Goal: Information Seeking & Learning: Learn about a topic

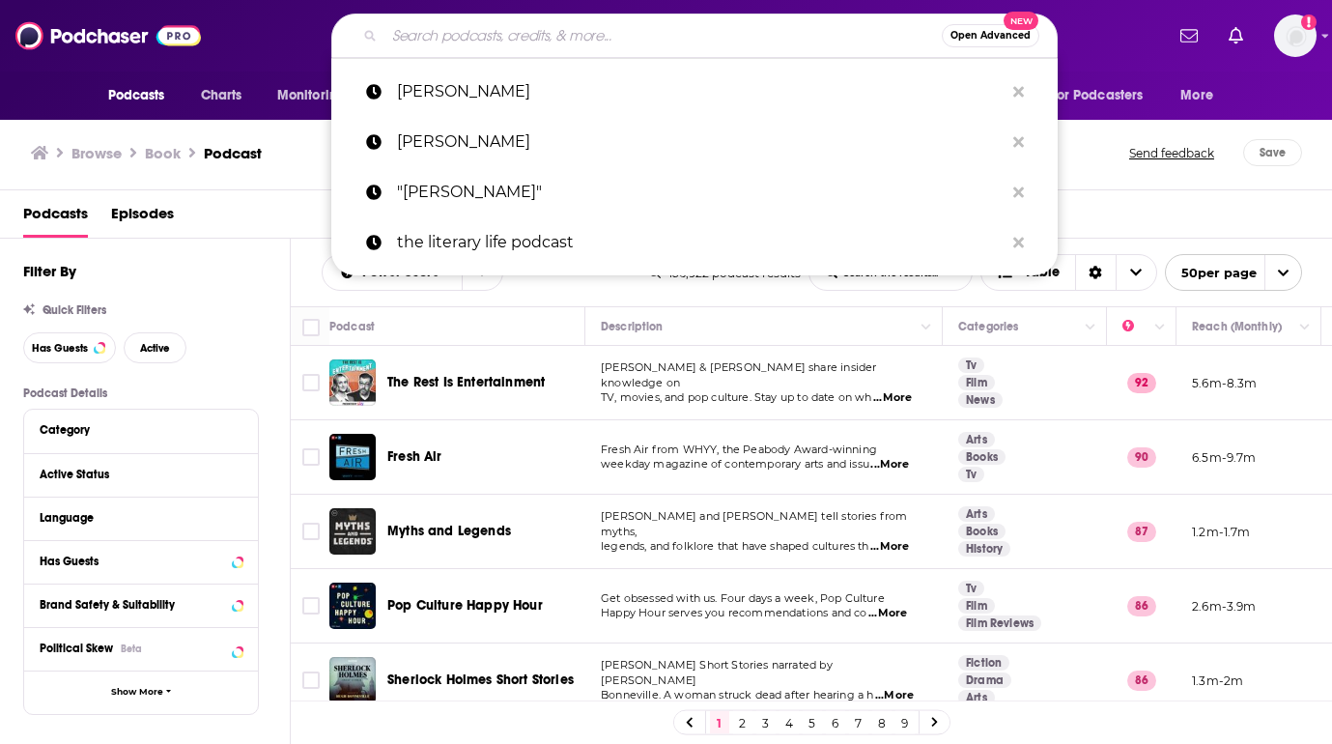
click at [459, 47] on input "Search podcasts, credits, & more..." at bounding box center [663, 35] width 557 height 31
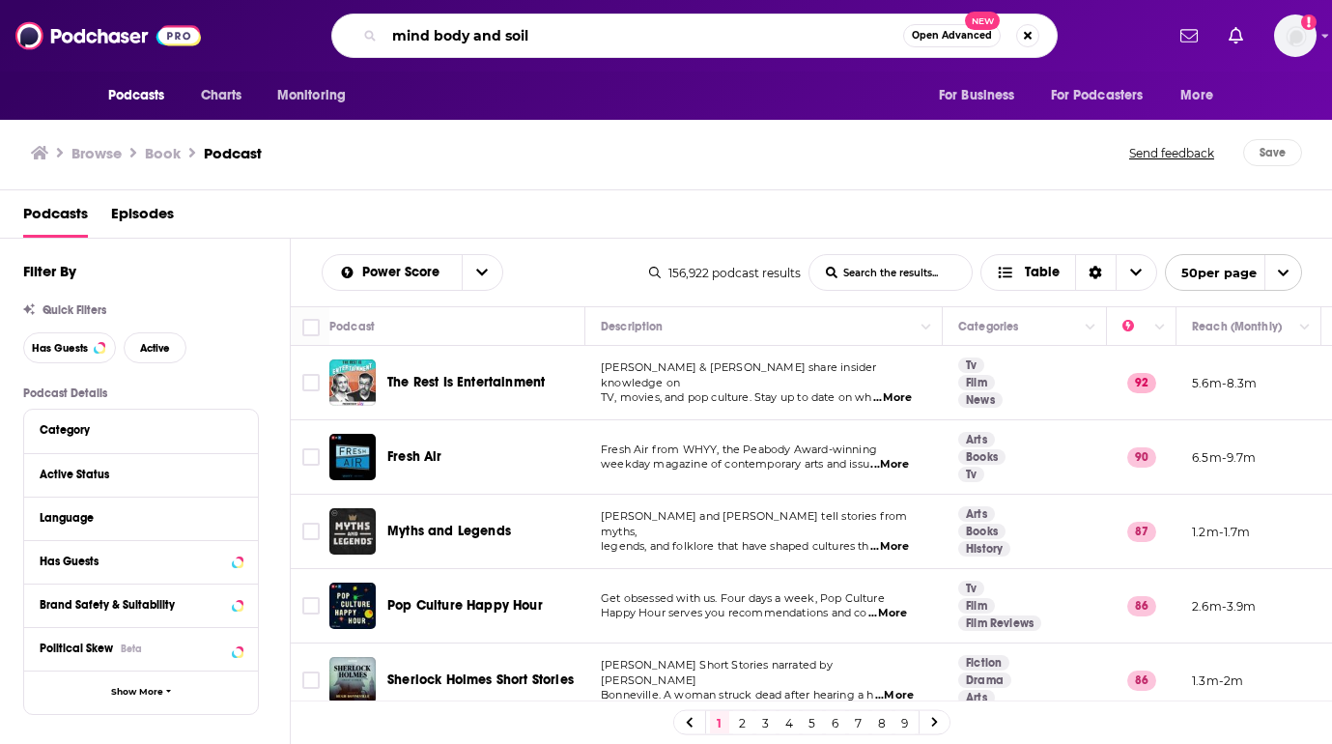
type input "mind body and soil"
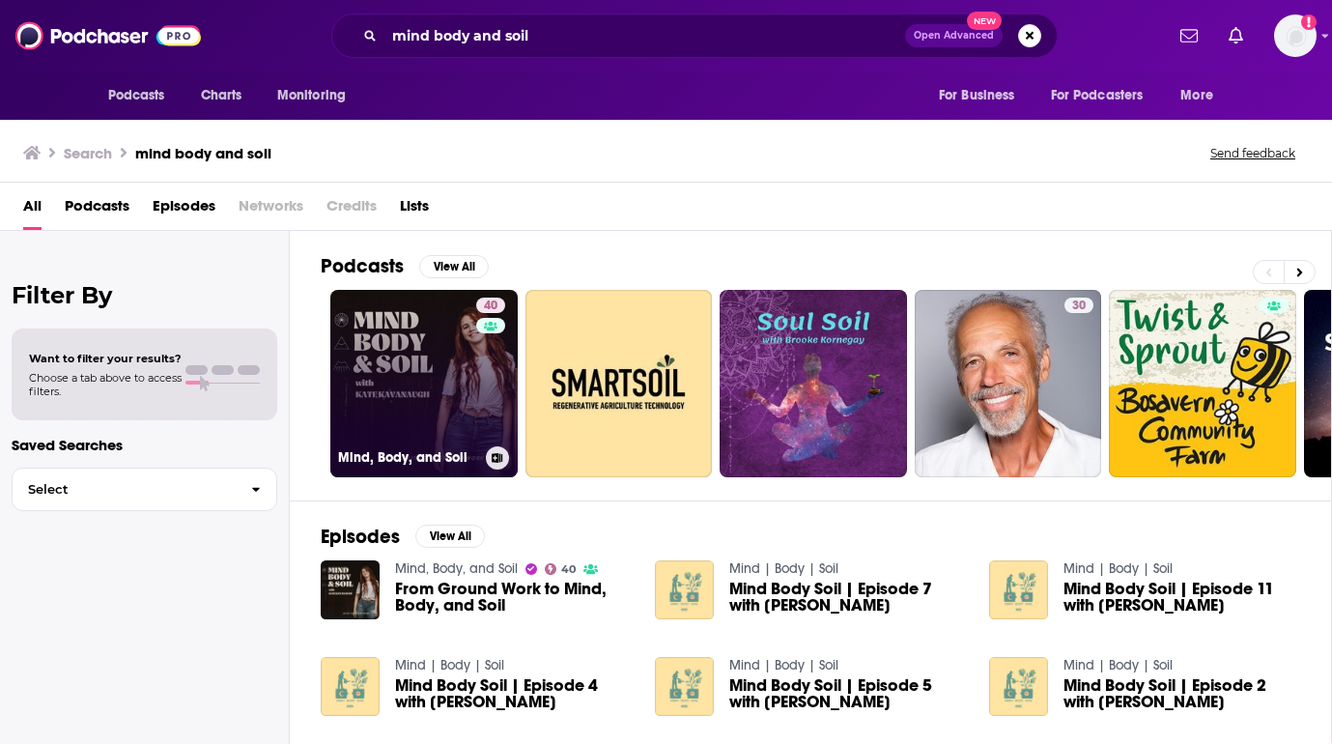
click at [432, 415] on link "40 Mind, Body, and Soil" at bounding box center [423, 383] width 187 height 187
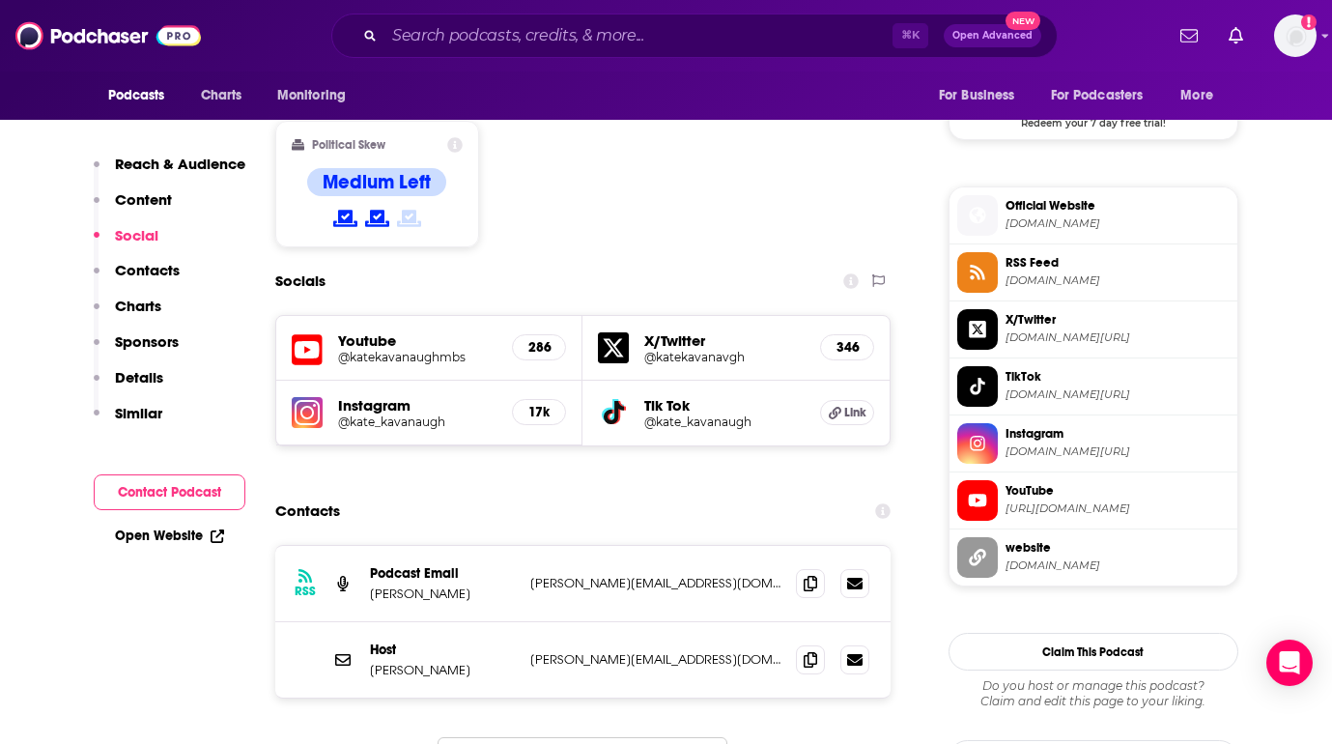
scroll to position [1631, 0]
click at [377, 330] on h5 "Youtube" at bounding box center [417, 339] width 159 height 18
click at [377, 349] on h5 "@katekavanaughmbs" at bounding box center [417, 356] width 159 height 14
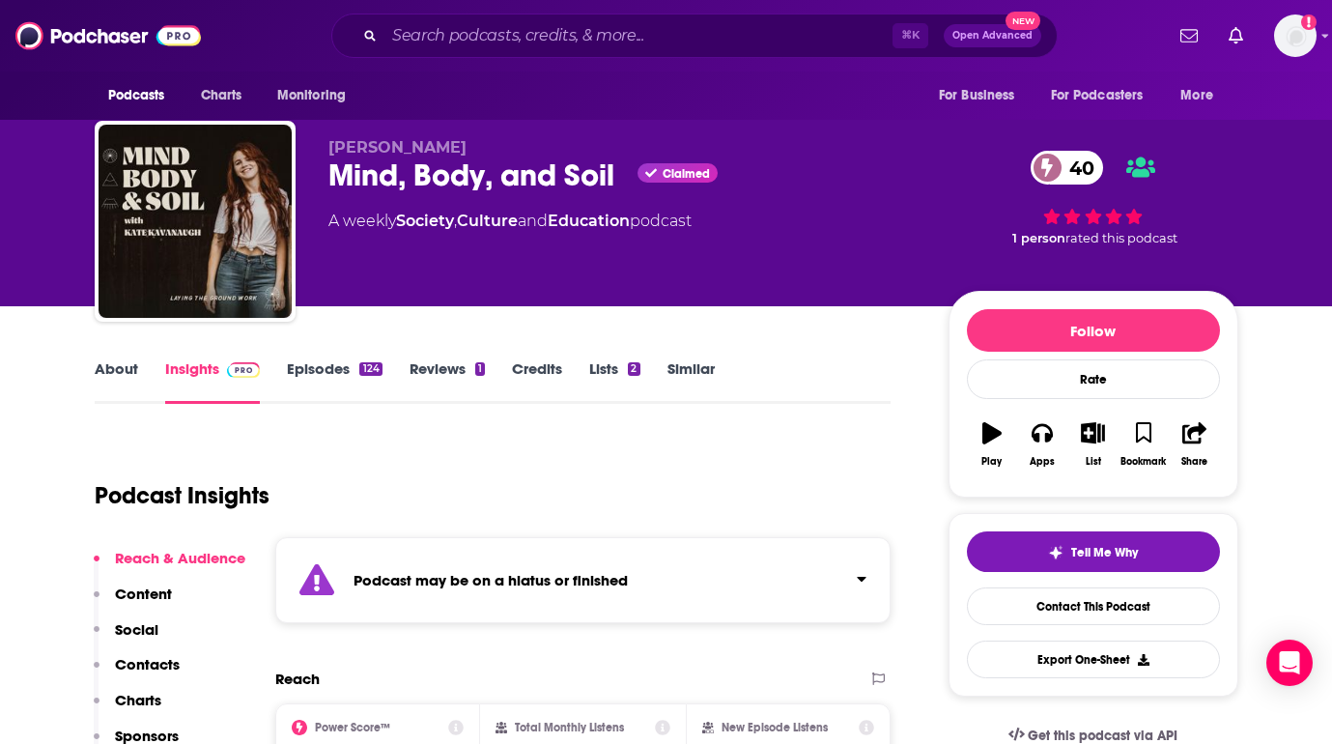
scroll to position [0, 0]
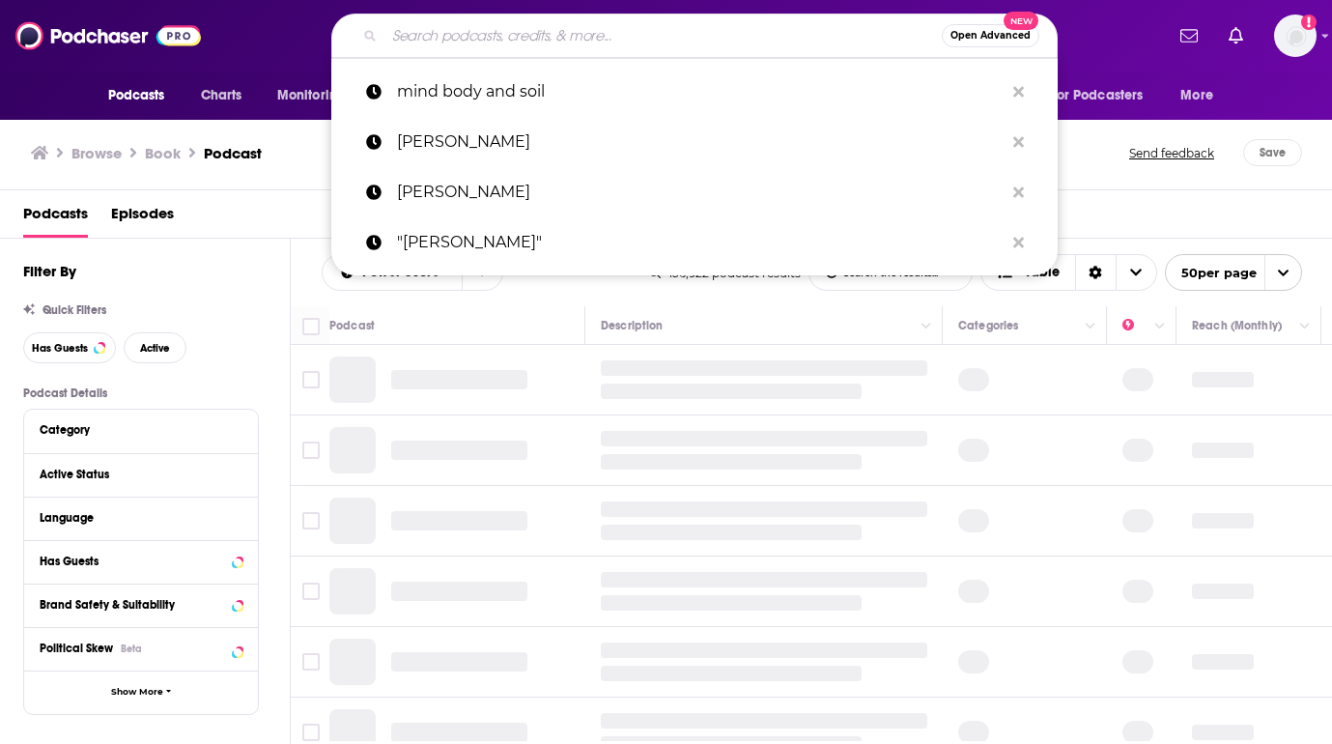
click at [471, 35] on input "Search podcasts, credits, & more..." at bounding box center [663, 35] width 557 height 31
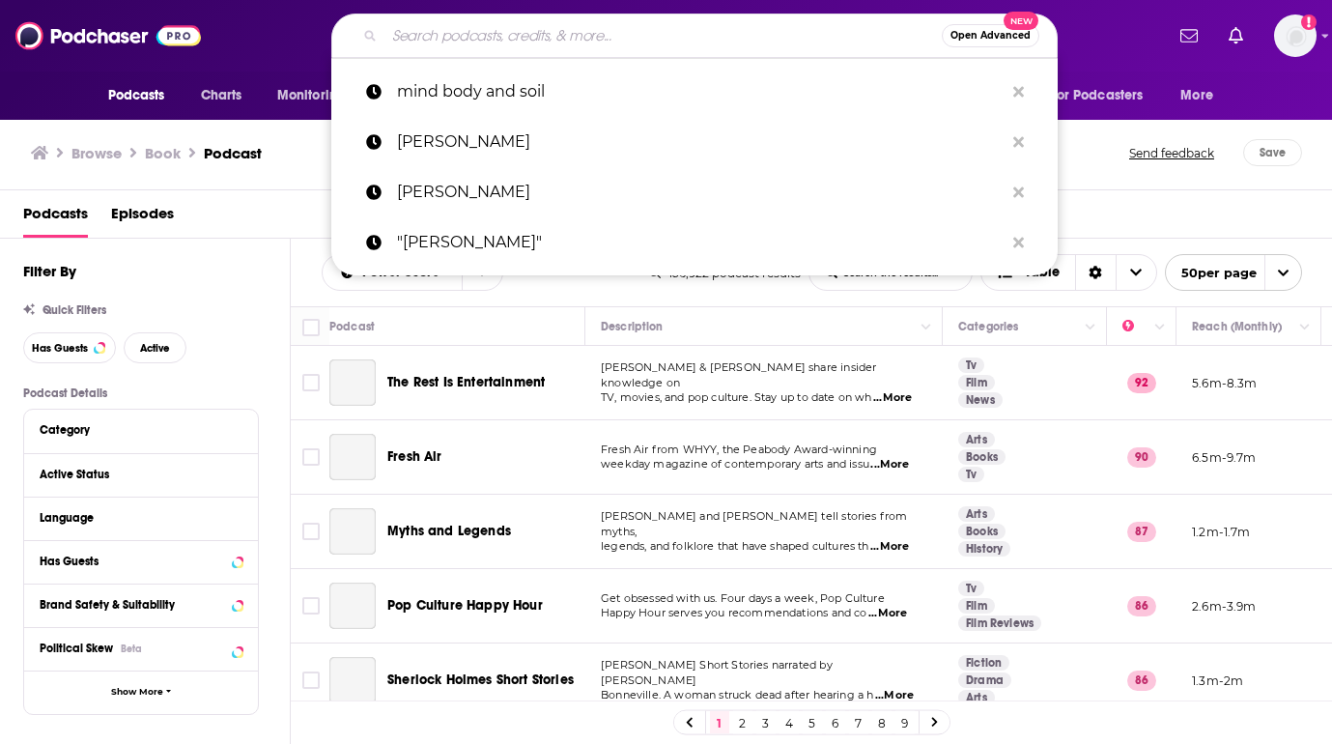
paste input "Wise Traditions"
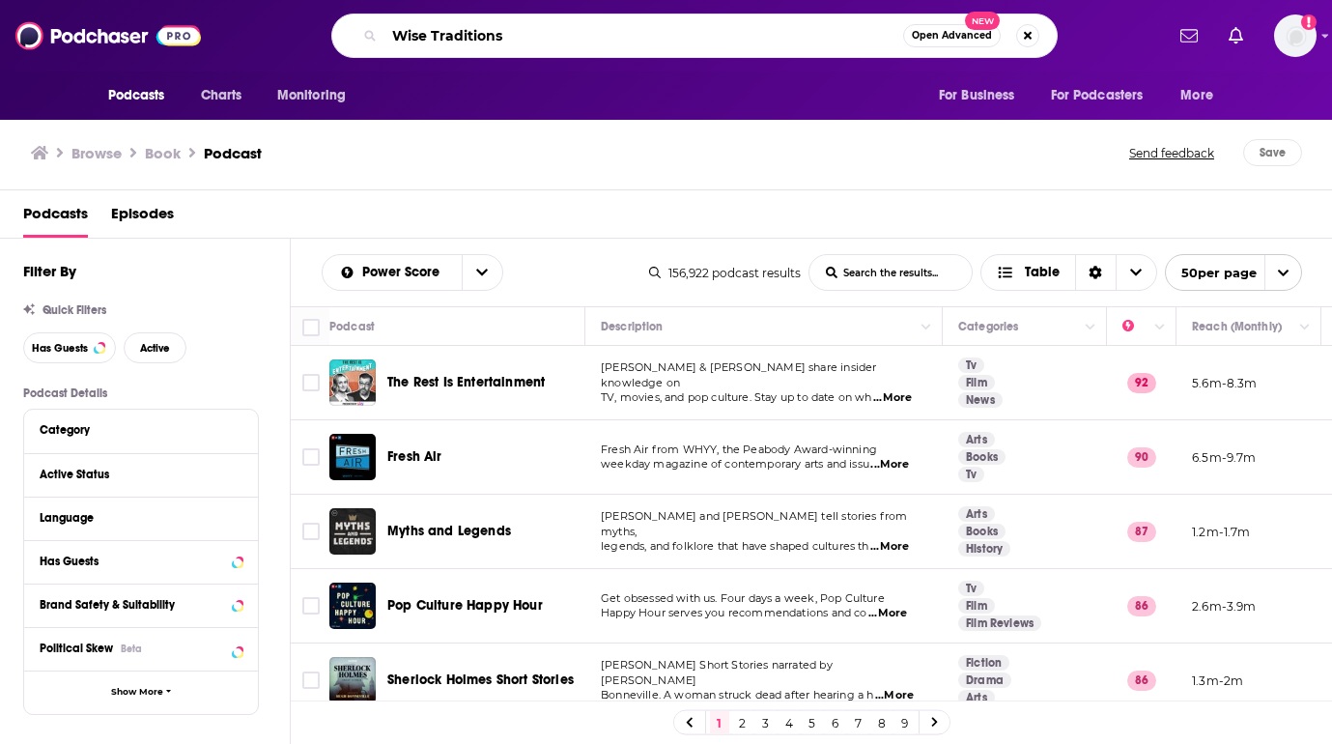
type input "Wise Traditions"
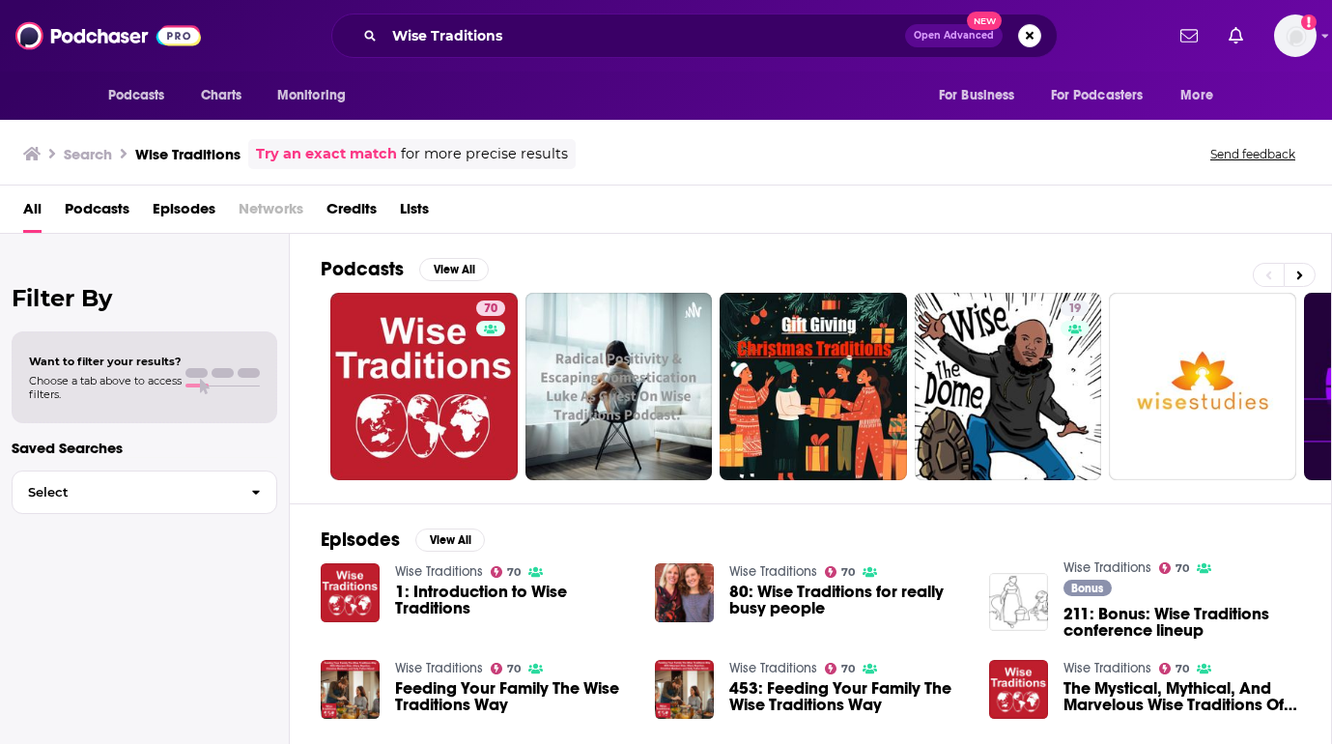
click at [425, 597] on span "1: Introduction to Wise Traditions" at bounding box center [513, 600] width 237 height 33
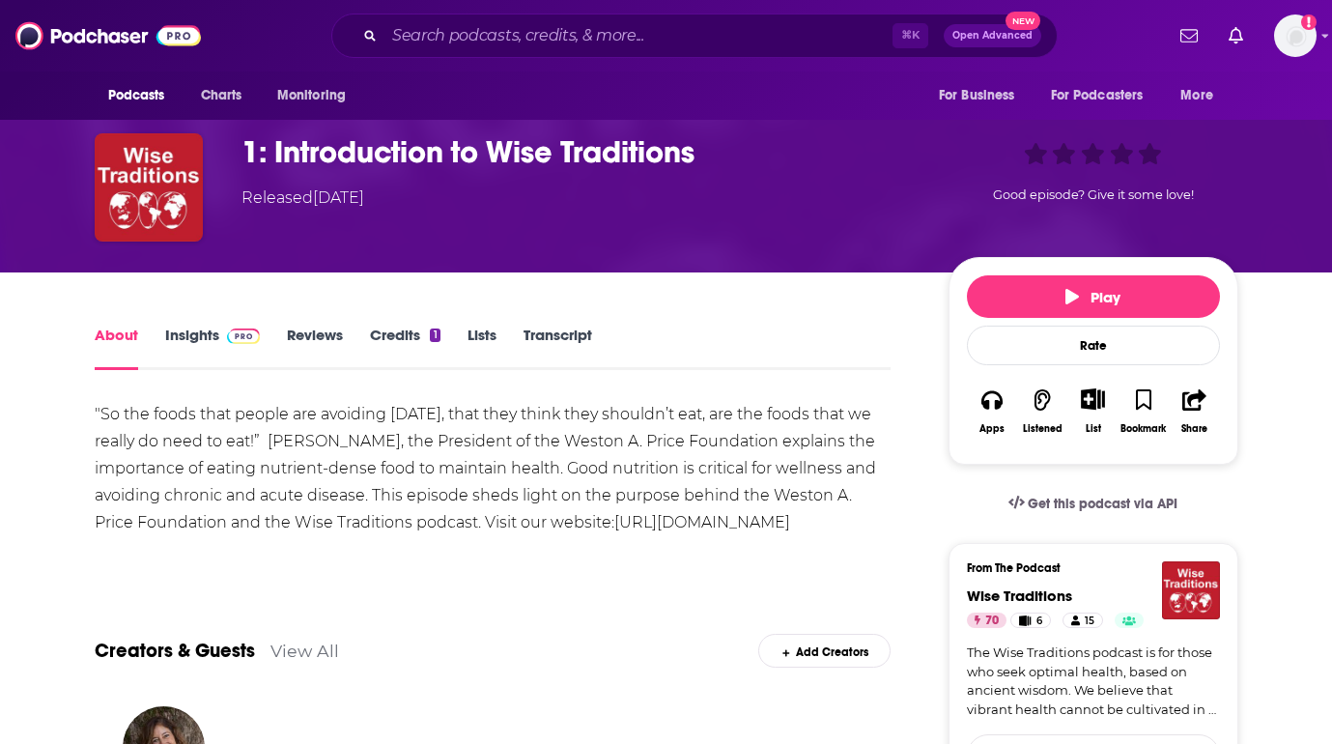
scroll to position [128, 0]
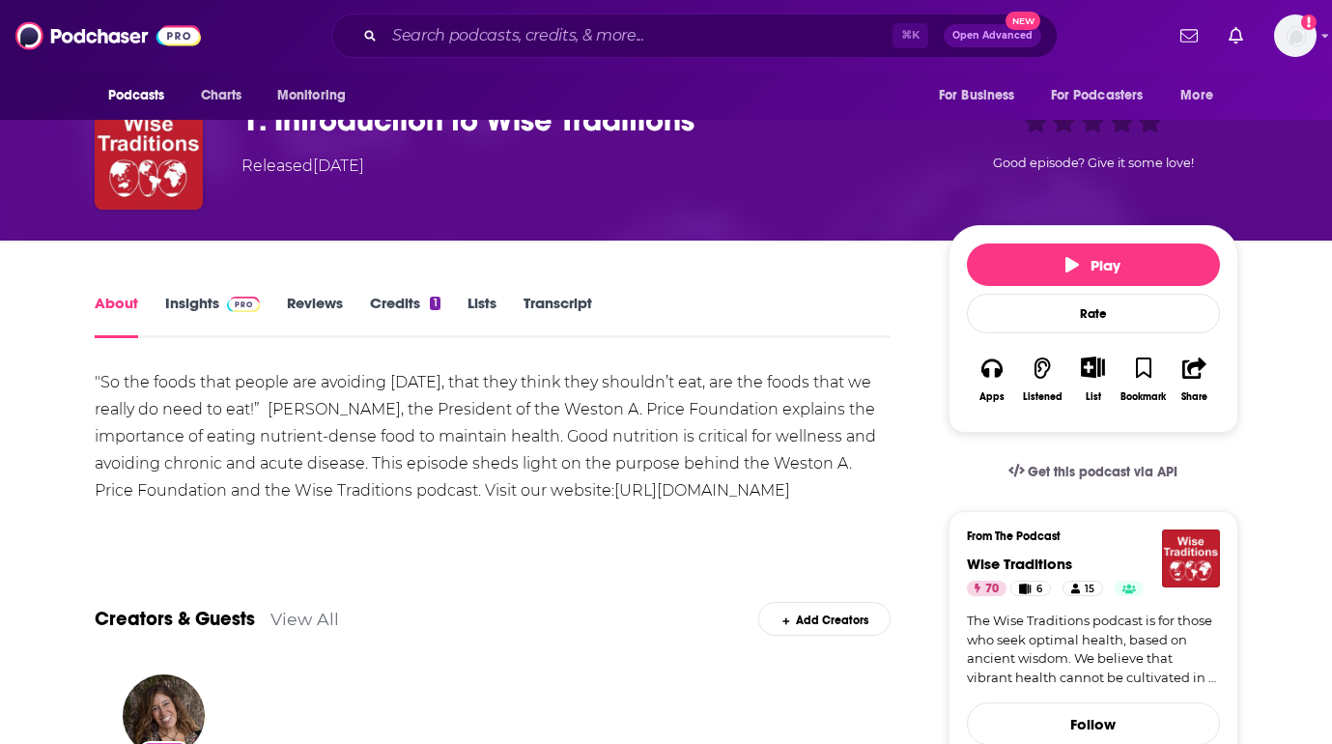
click at [191, 300] on link "Insights" at bounding box center [213, 316] width 96 height 44
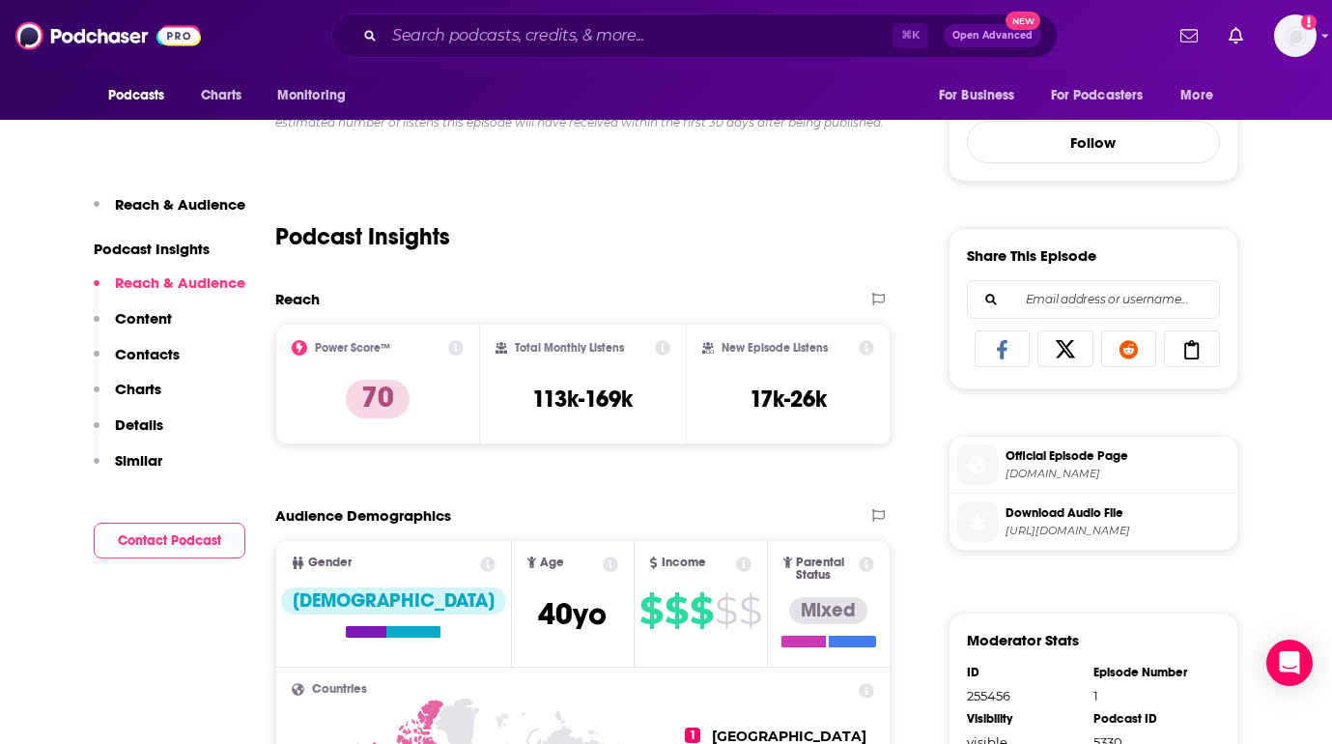
scroll to position [712, 0]
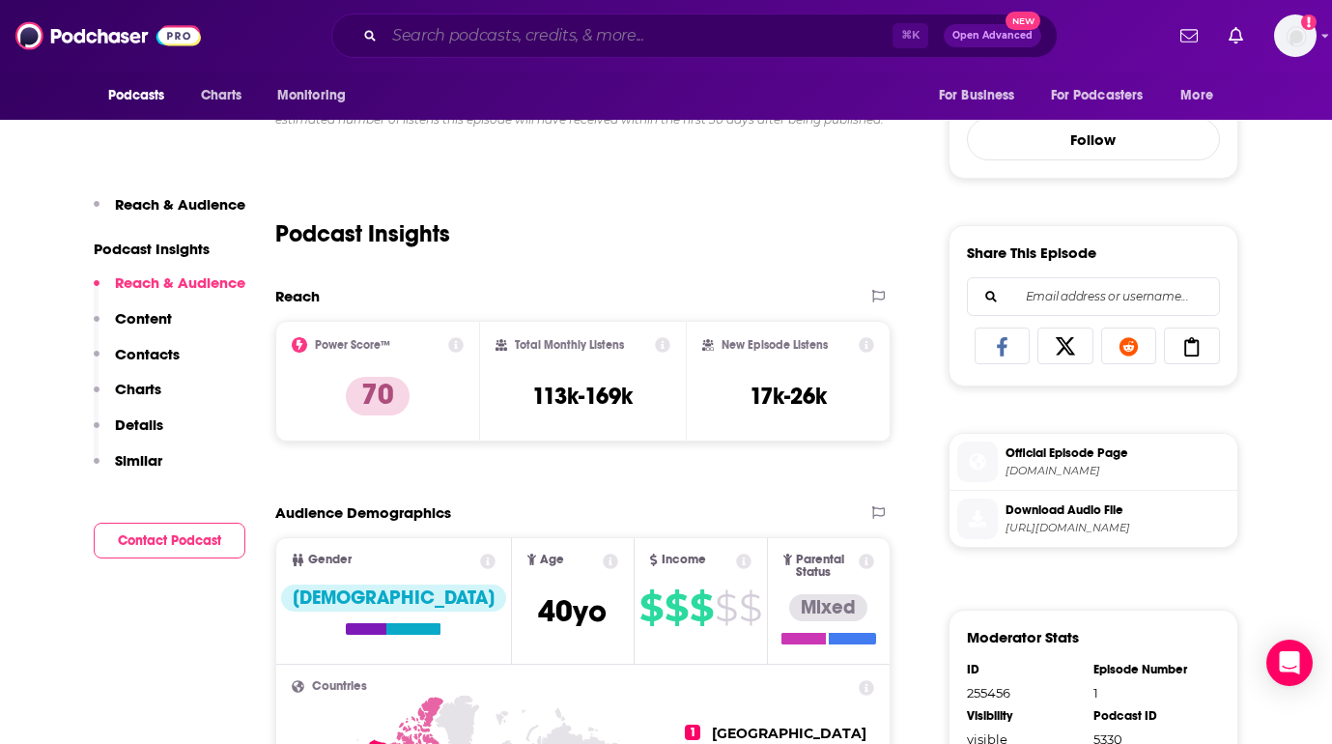
click at [544, 45] on input "Search podcasts, credits, & more..." at bounding box center [639, 35] width 508 height 31
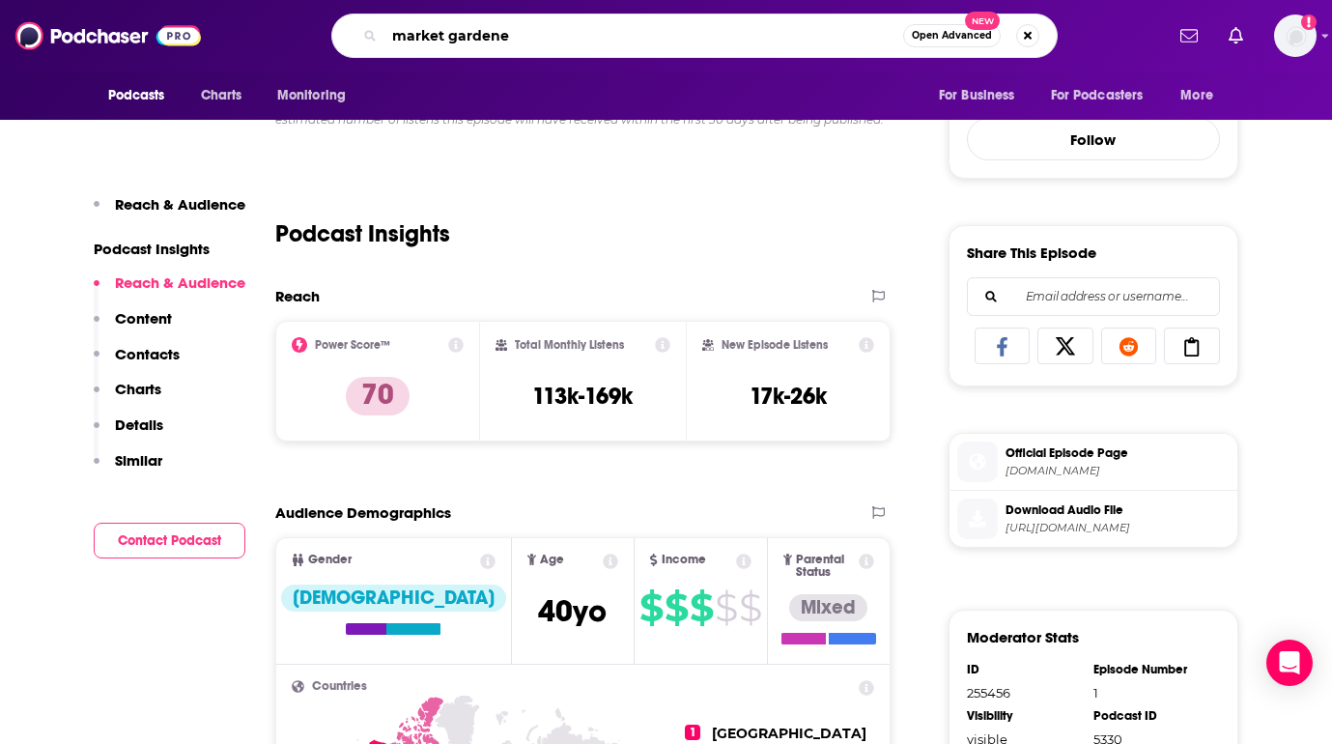
type input "market gardener"
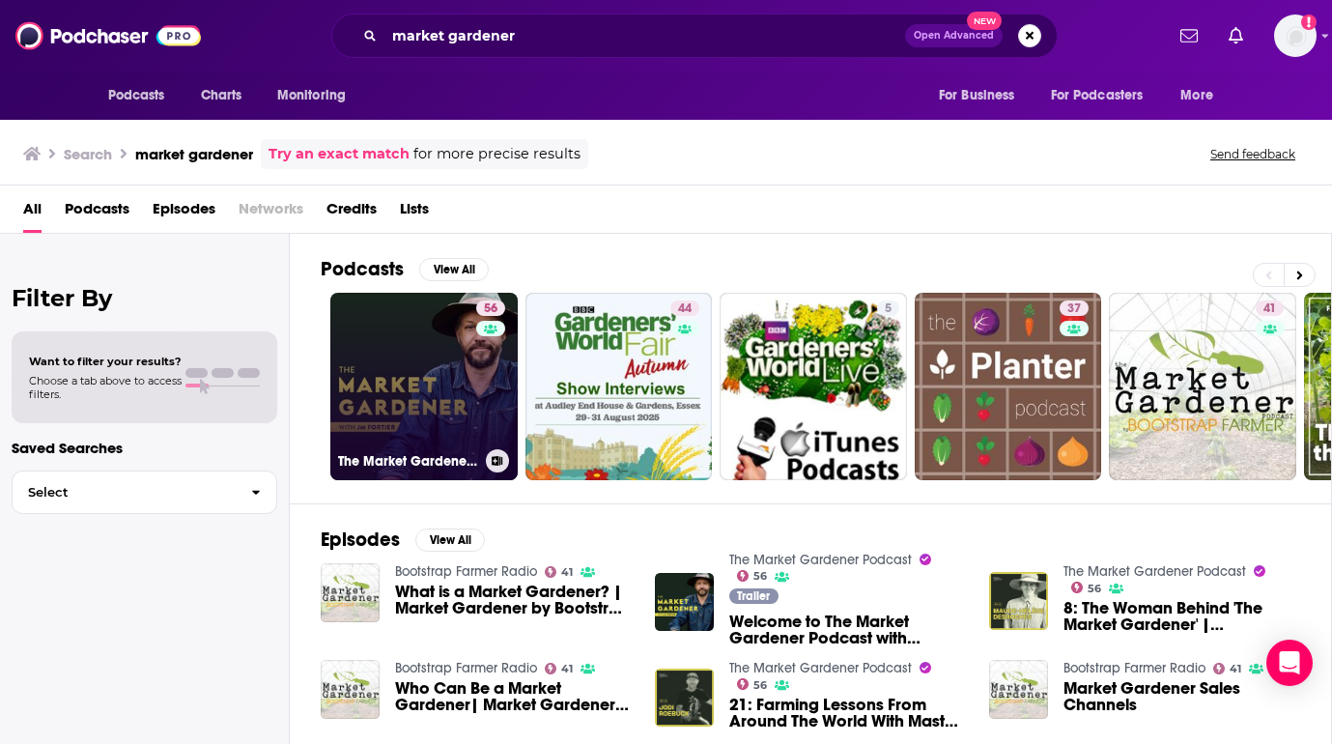
click at [443, 395] on link "56 The Market Gardener Podcast" at bounding box center [423, 386] width 187 height 187
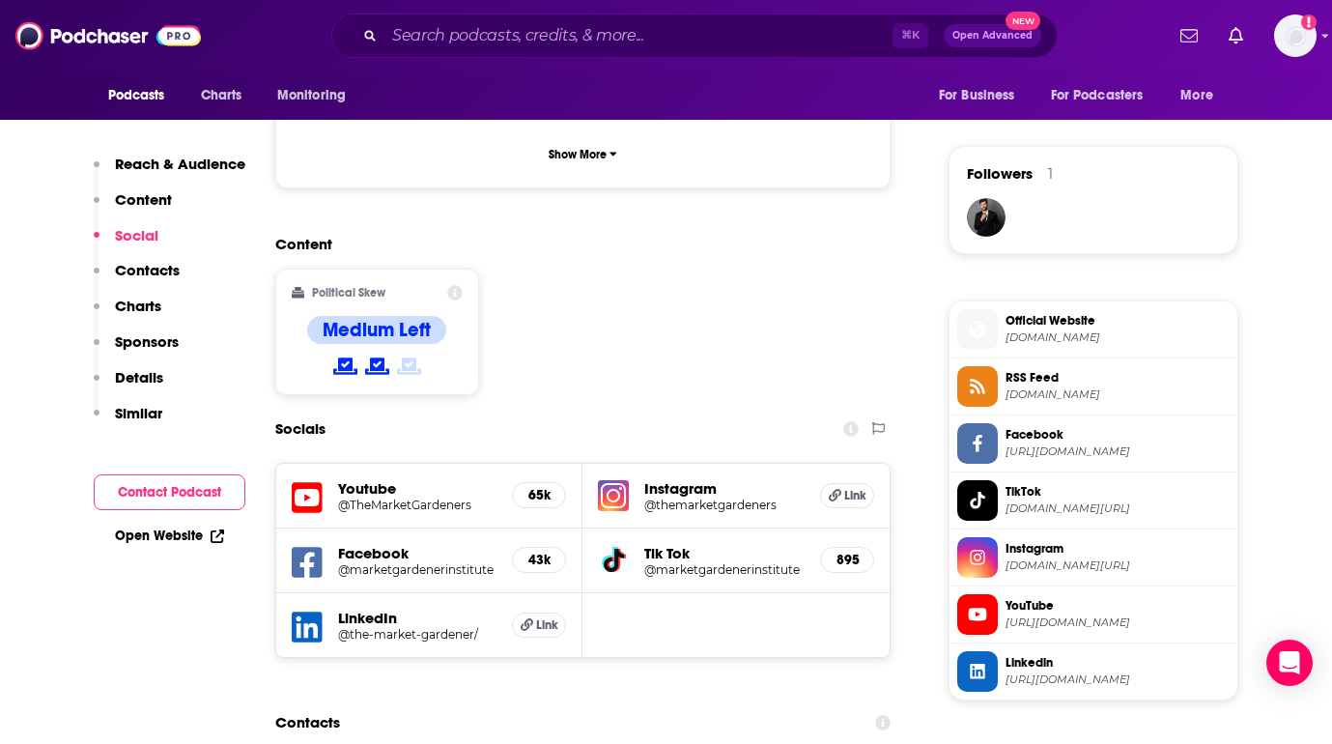
scroll to position [1340, 0]
click at [374, 478] on h5 "Youtube" at bounding box center [417, 487] width 159 height 18
click at [371, 497] on h5 "@TheMarketGardeners" at bounding box center [417, 504] width 159 height 14
